Goal: Transaction & Acquisition: Purchase product/service

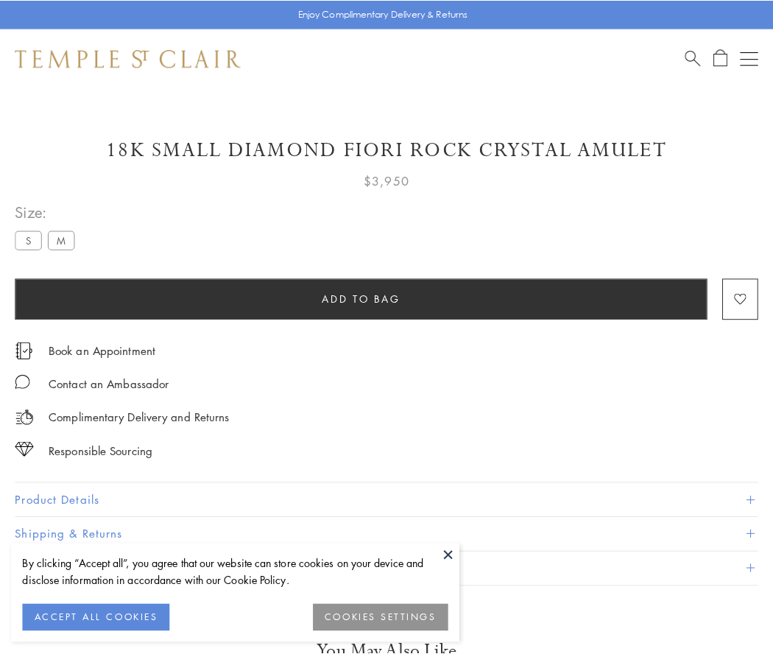
scroll to position [37, 0]
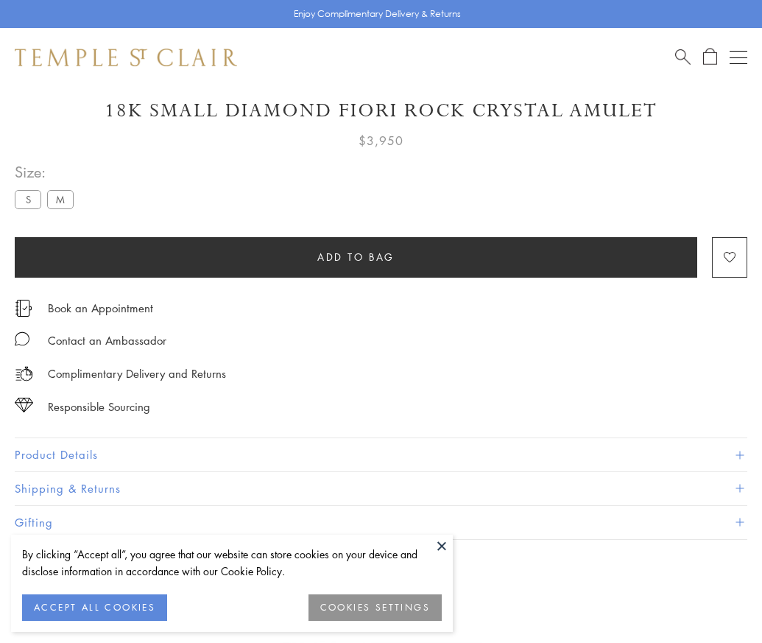
click at [356, 256] on span "Add to bag" at bounding box center [355, 257] width 77 height 16
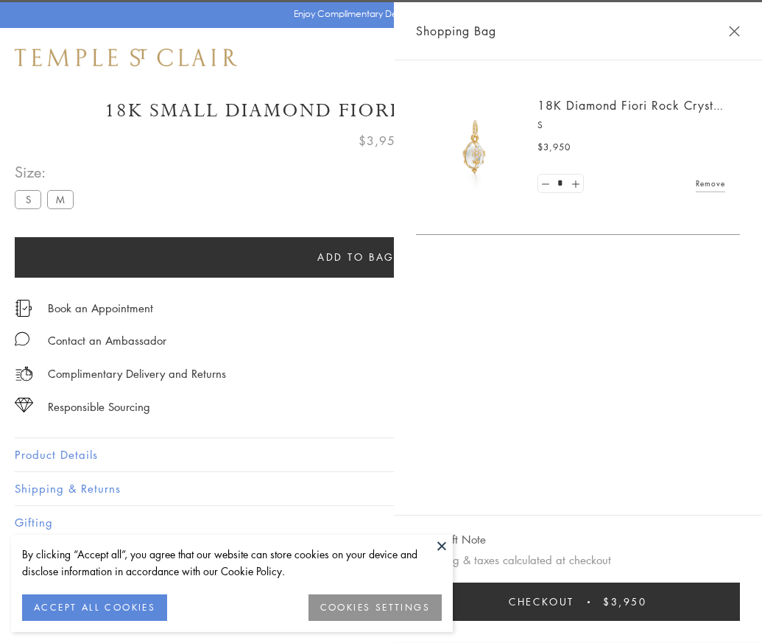
click at [740, 612] on button "Checkout $3,950" at bounding box center [578, 601] width 324 height 38
